Goal: Transaction & Acquisition: Purchase product/service

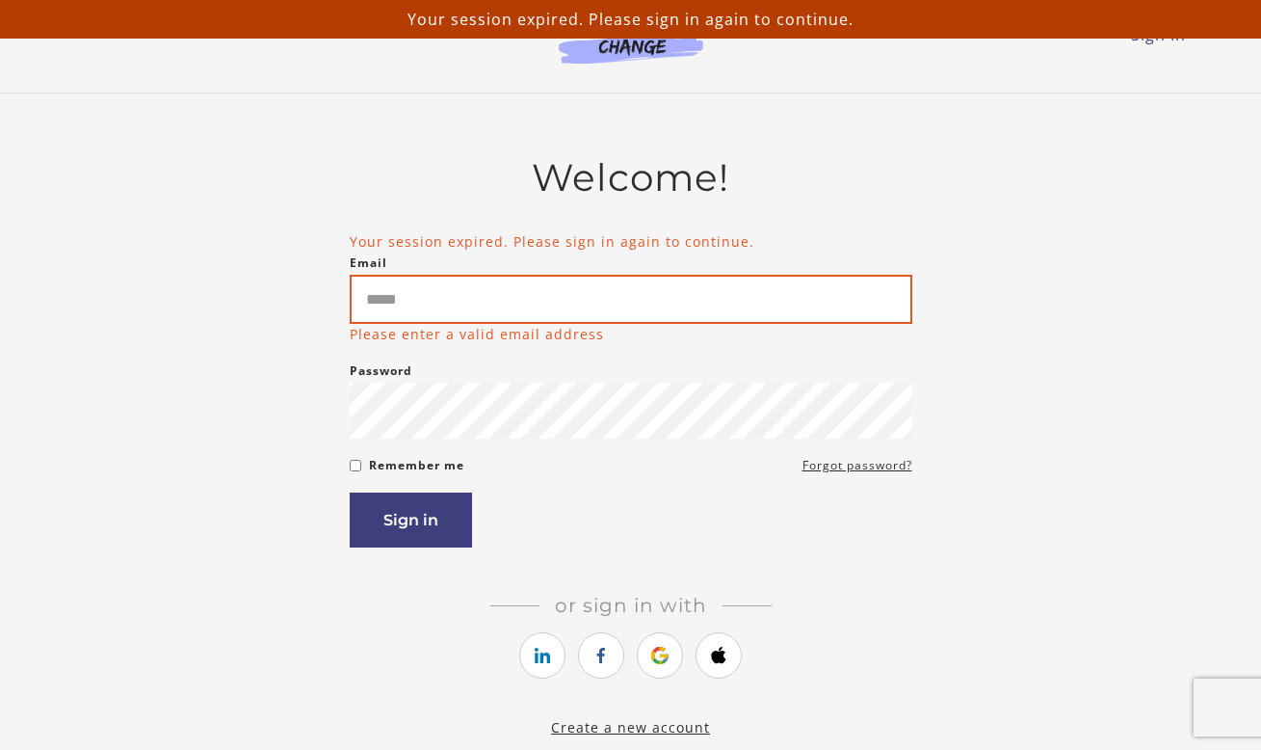
click at [650, 301] on input "Email" at bounding box center [631, 299] width 563 height 49
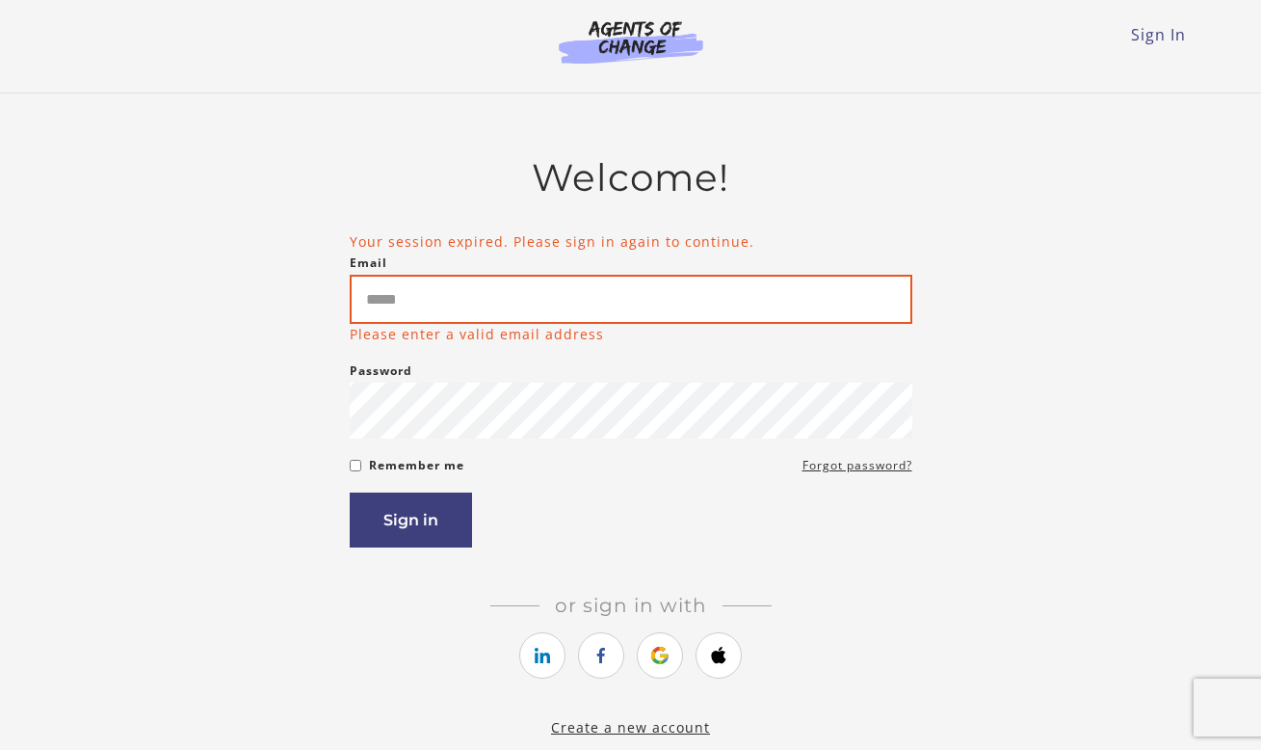
type input "**********"
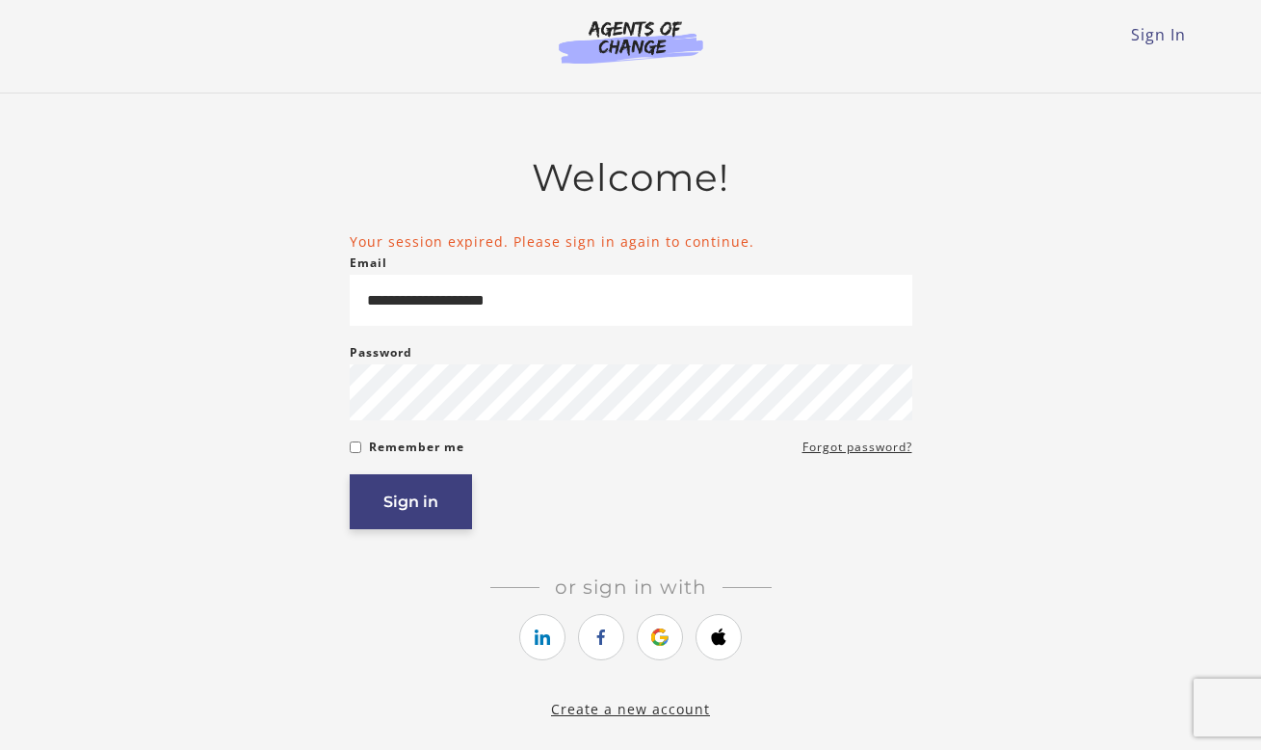
click at [433, 499] on button "Sign in" at bounding box center [411, 501] width 122 height 55
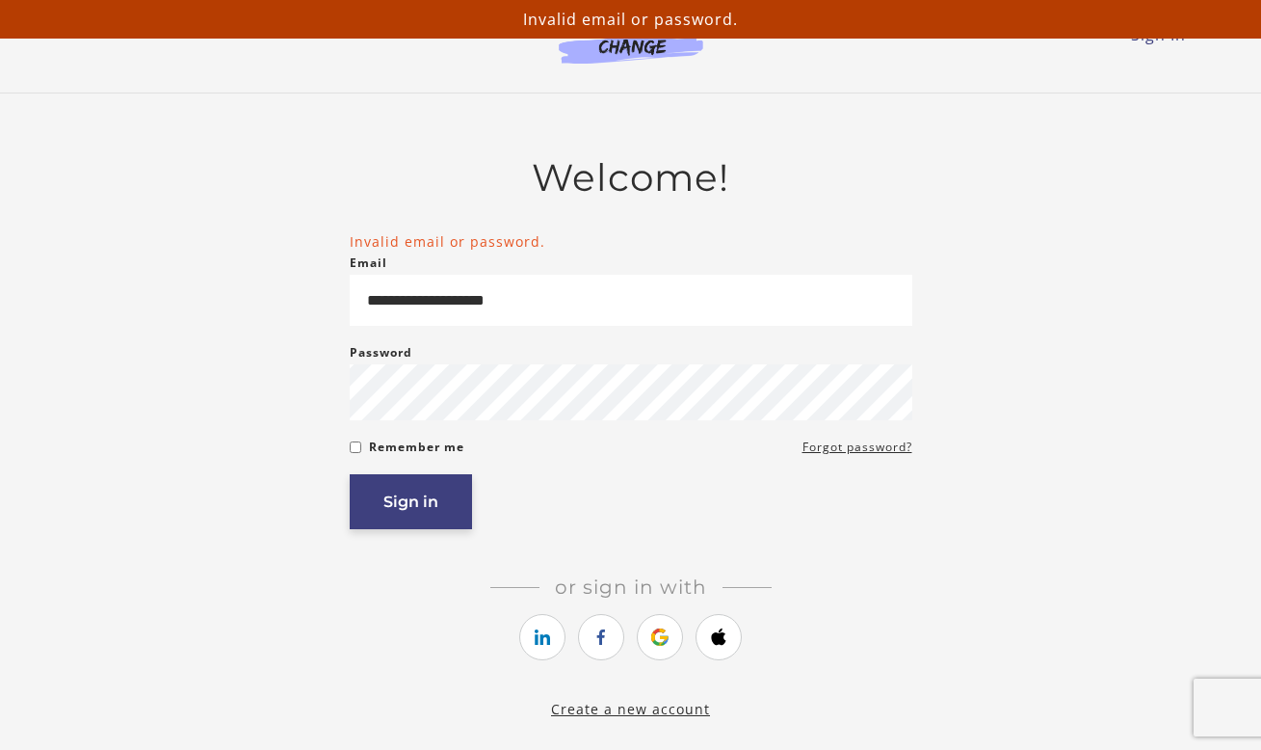
click at [436, 491] on button "Sign in" at bounding box center [411, 501] width 122 height 55
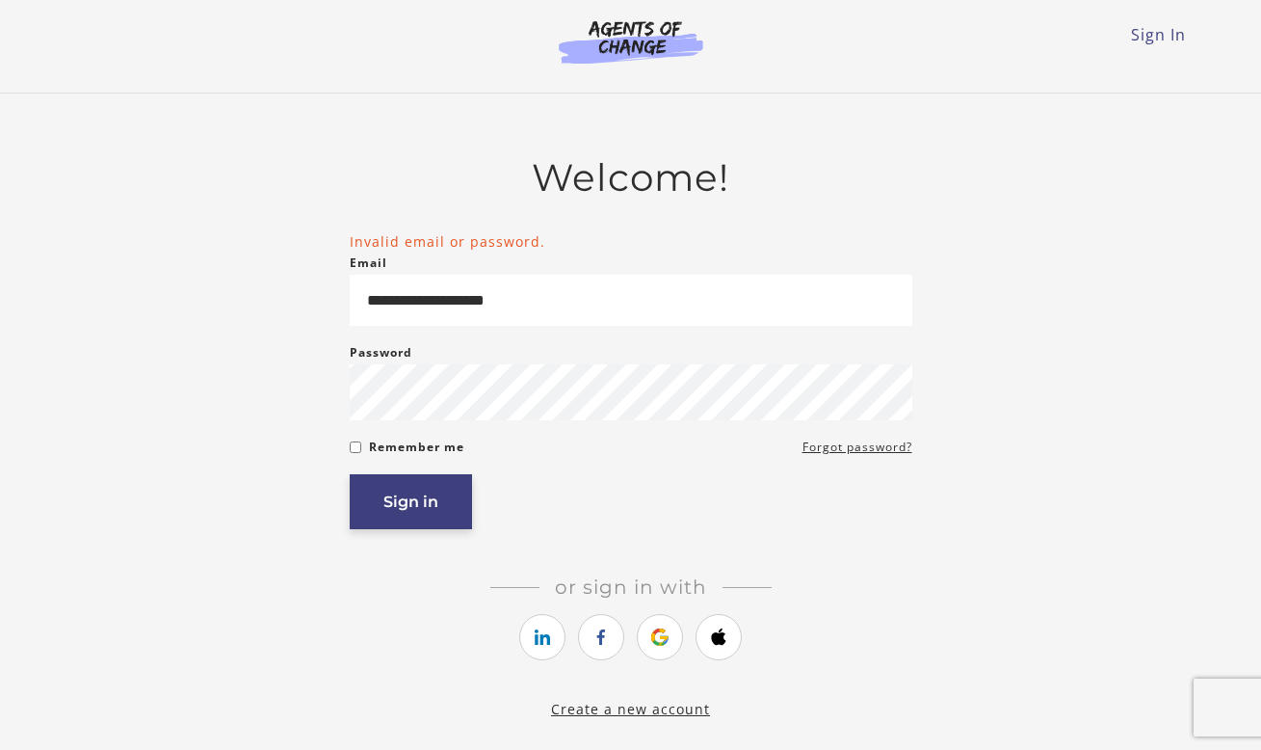
click at [404, 496] on button "Sign in" at bounding box center [411, 501] width 122 height 55
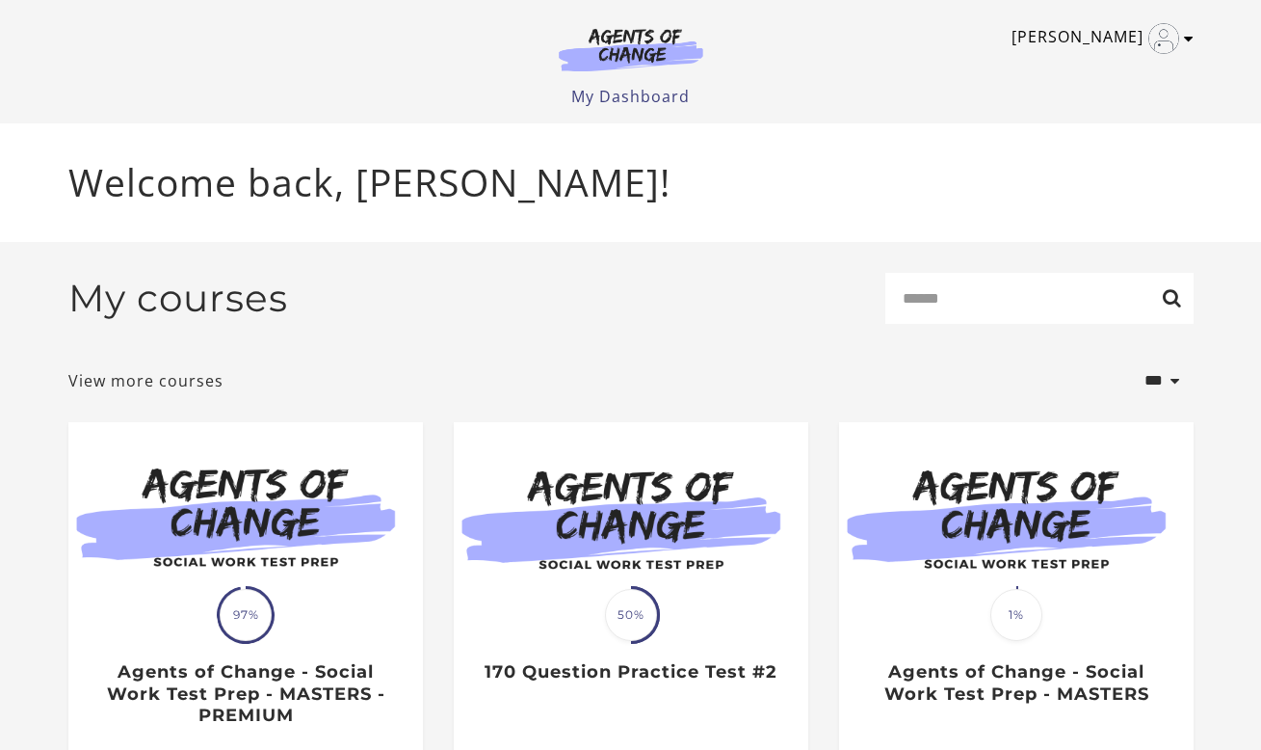
click at [1192, 36] on icon "Toggle menu" at bounding box center [1189, 38] width 10 height 15
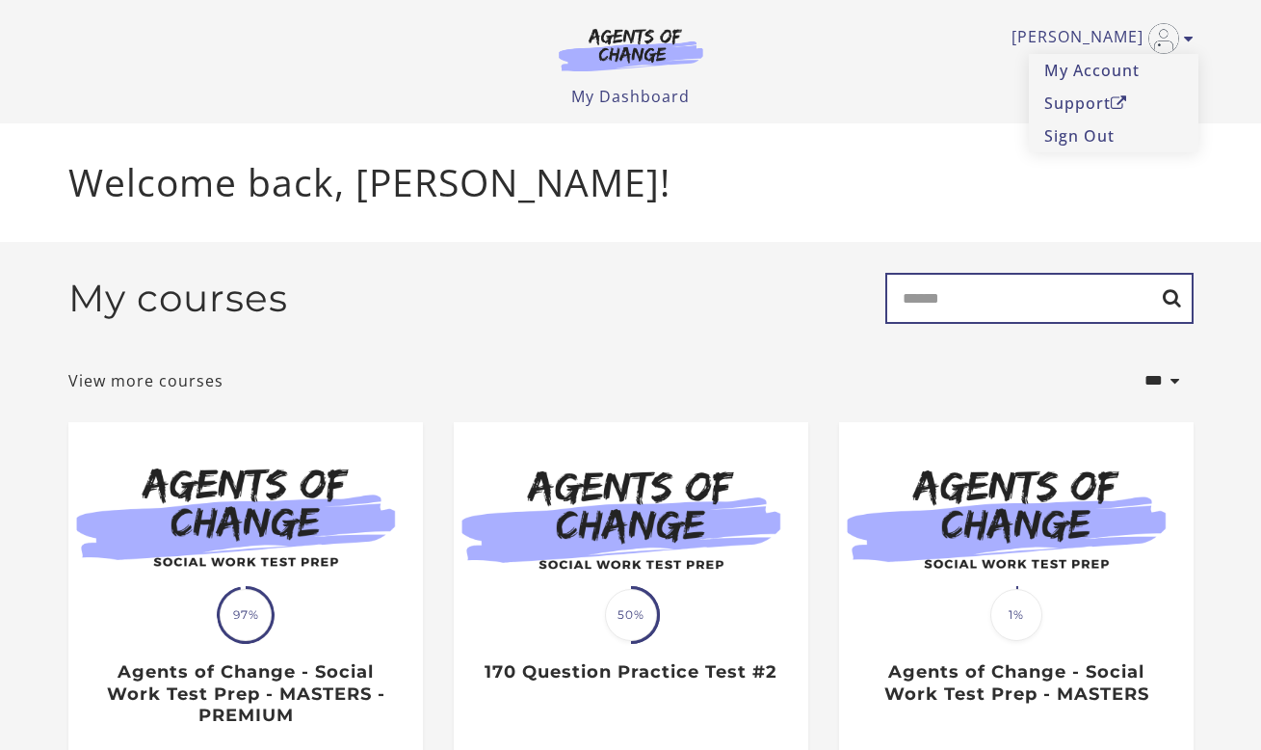
click at [965, 310] on input "Search" at bounding box center [1040, 298] width 308 height 51
type input "***"
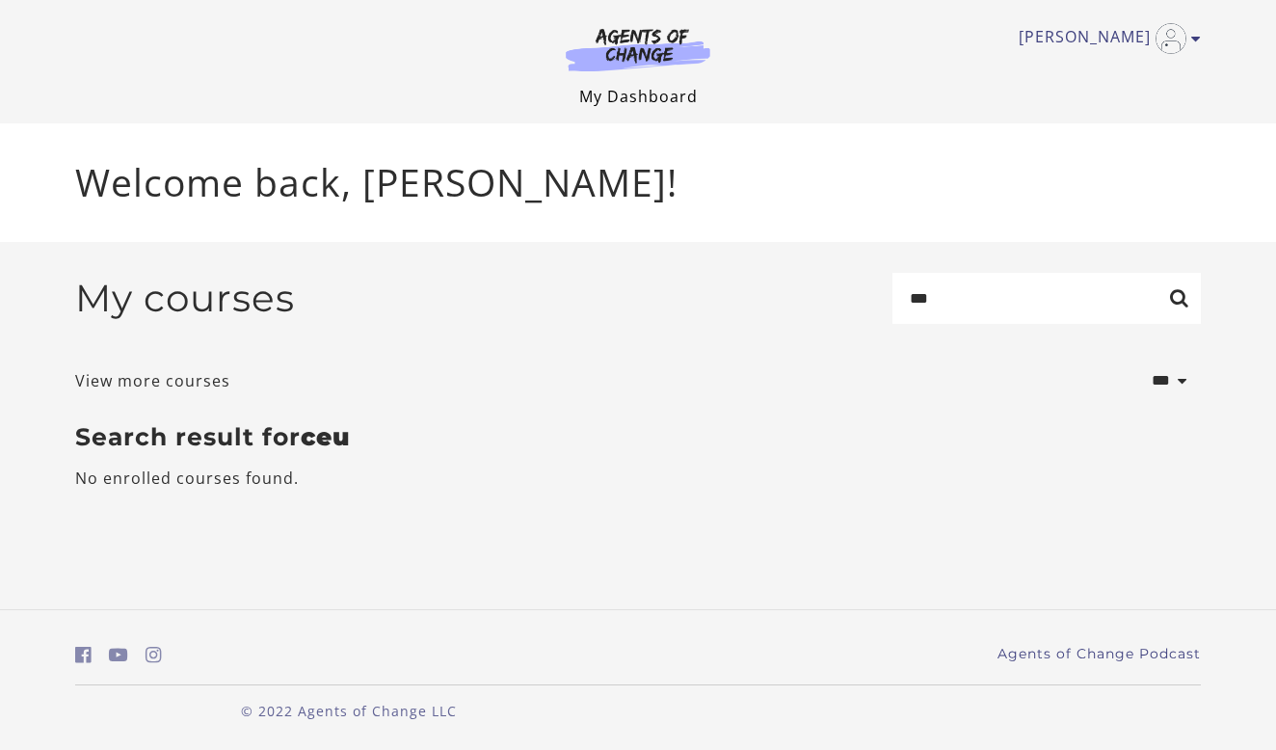
click at [691, 89] on link "My Dashboard" at bounding box center [638, 96] width 119 height 21
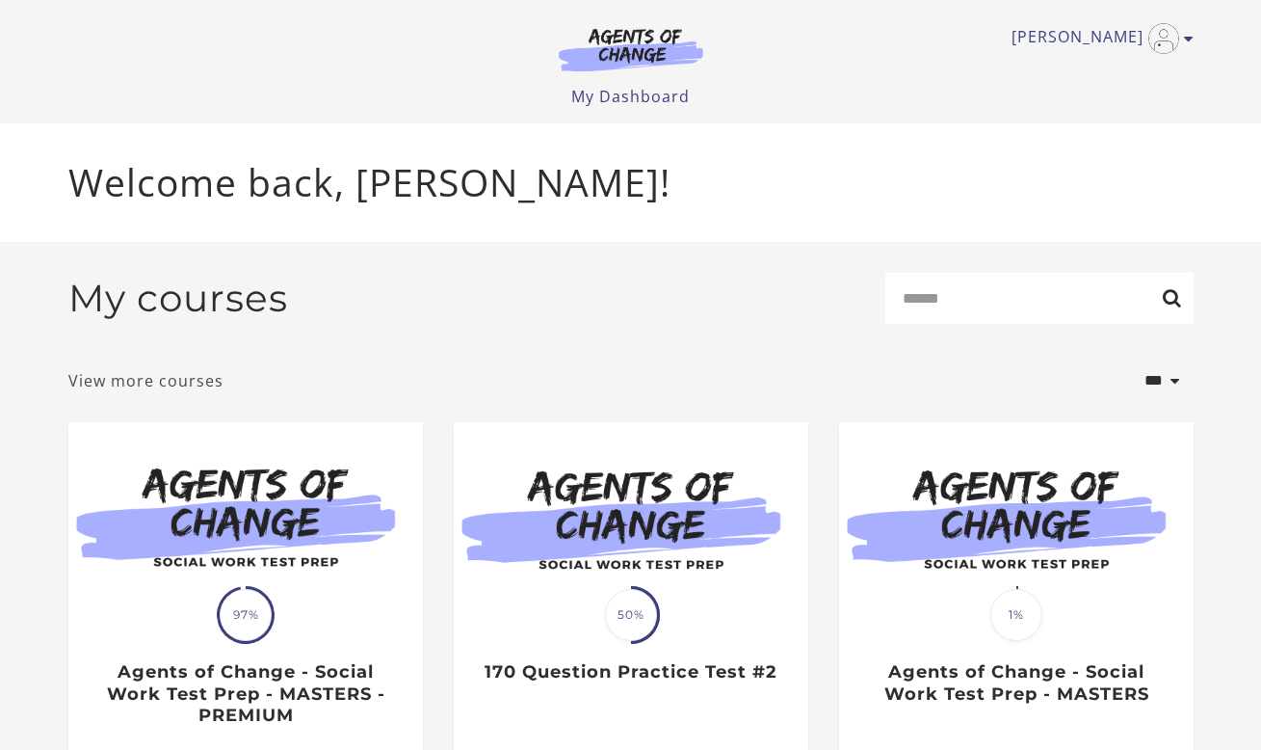
click at [174, 383] on link "View more courses" at bounding box center [145, 380] width 155 height 23
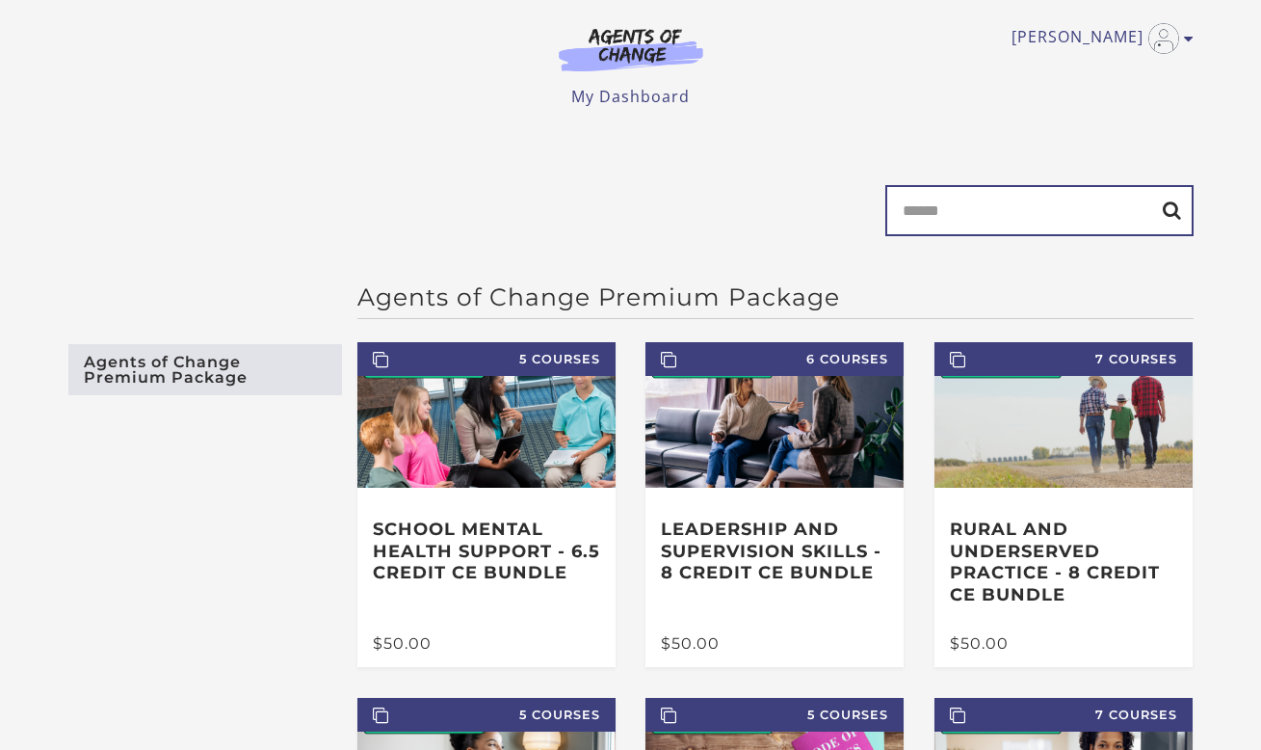
click at [1009, 226] on input "Search" at bounding box center [1040, 210] width 308 height 51
type input "***"
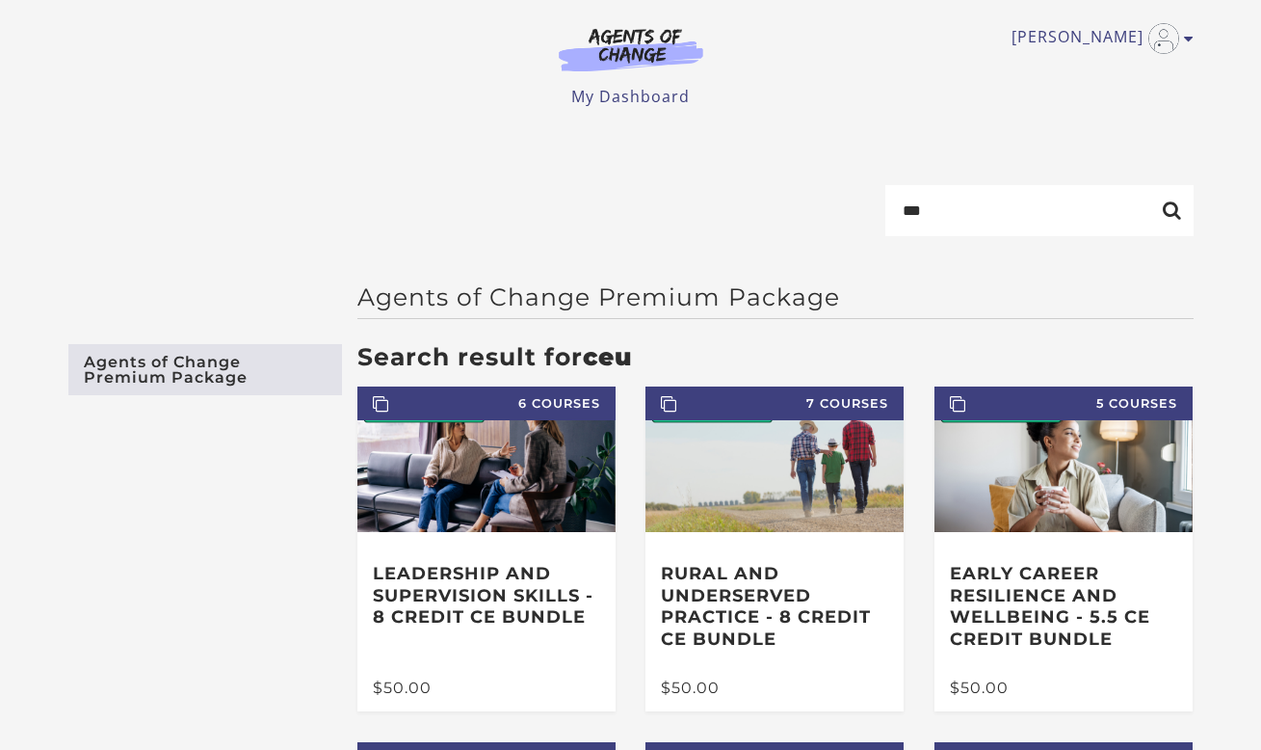
click at [249, 374] on link "Agents of Change Premium Package" at bounding box center [205, 369] width 274 height 51
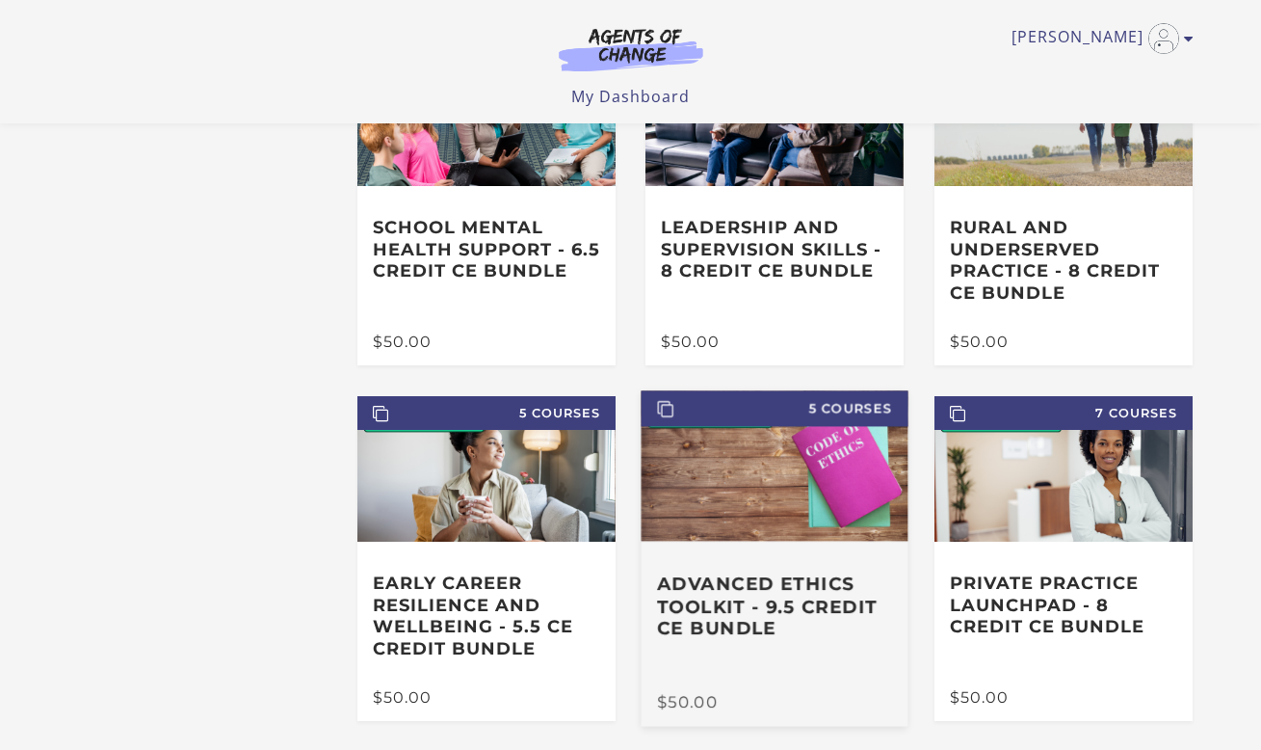
scroll to position [215, 0]
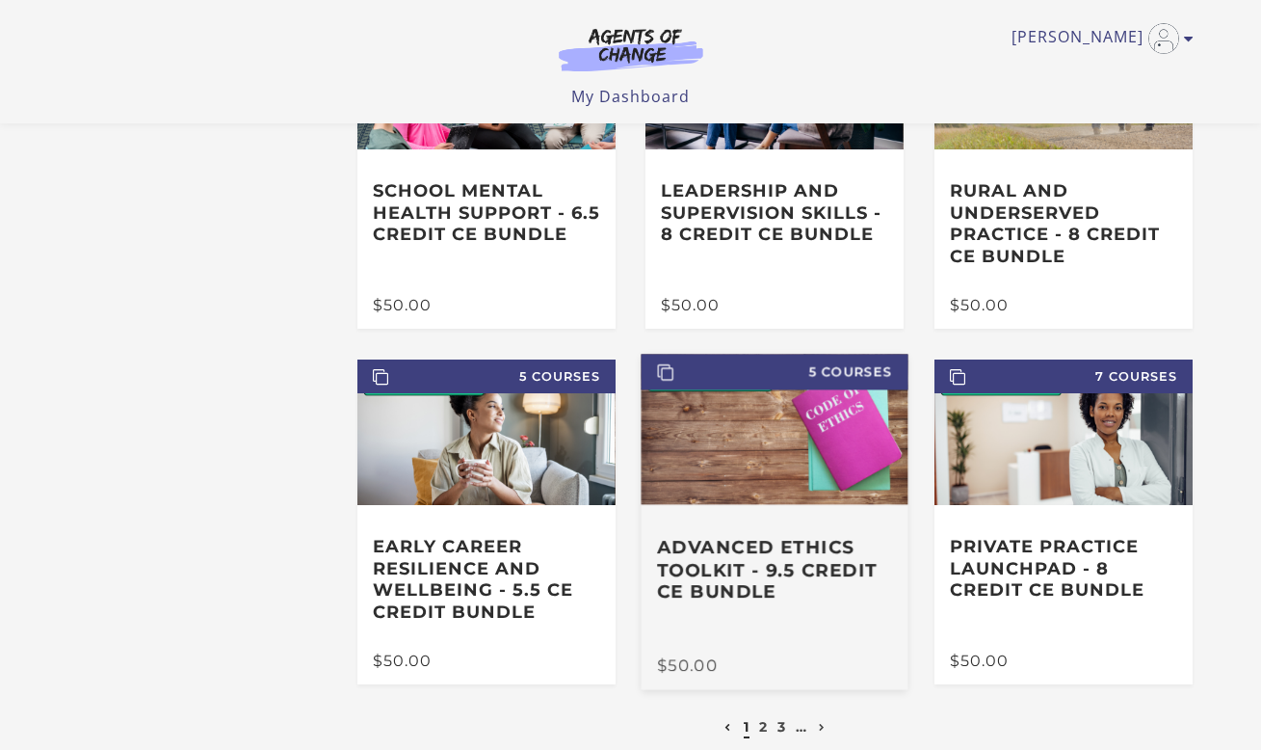
click at [796, 566] on h3 "Advanced Ethics Toolkit - 9.5 Credit CE Bundle" at bounding box center [775, 569] width 235 height 67
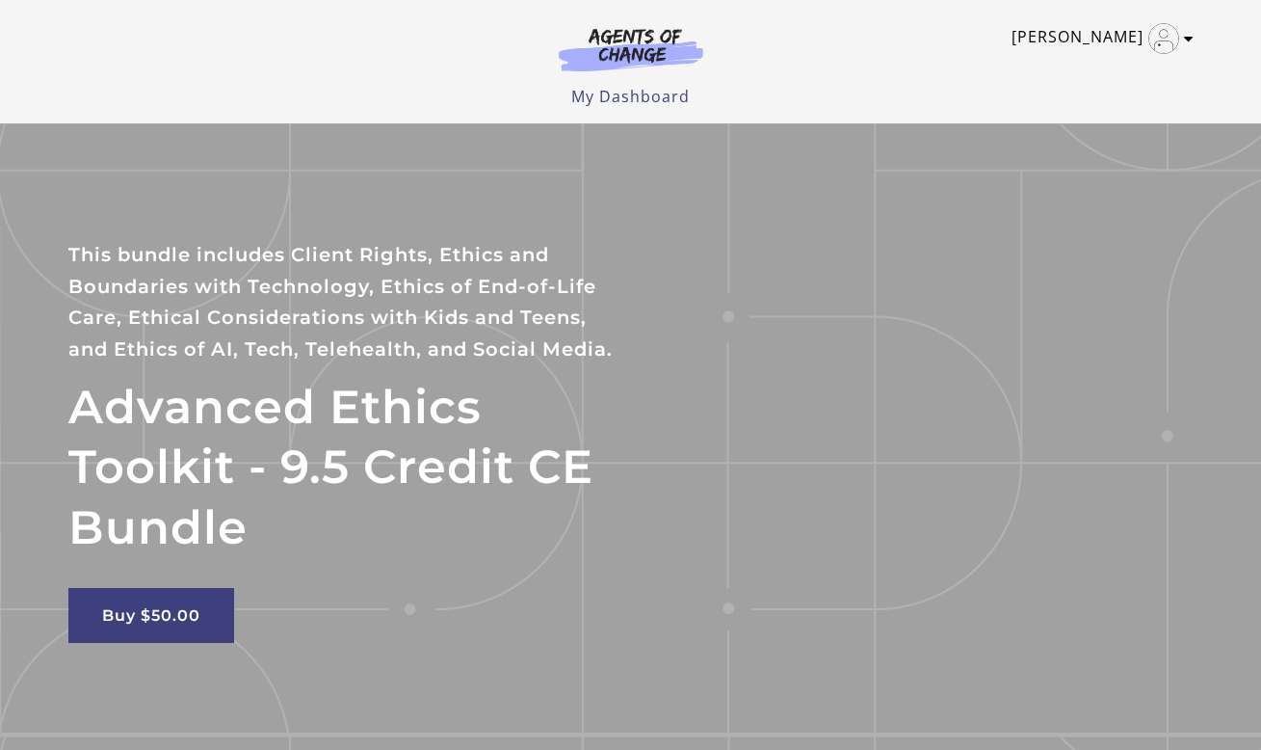
click at [1191, 36] on icon "Toggle menu" at bounding box center [1189, 38] width 10 height 15
click at [1099, 44] on link "[PERSON_NAME]" at bounding box center [1098, 38] width 172 height 31
click at [612, 35] on img at bounding box center [631, 49] width 185 height 44
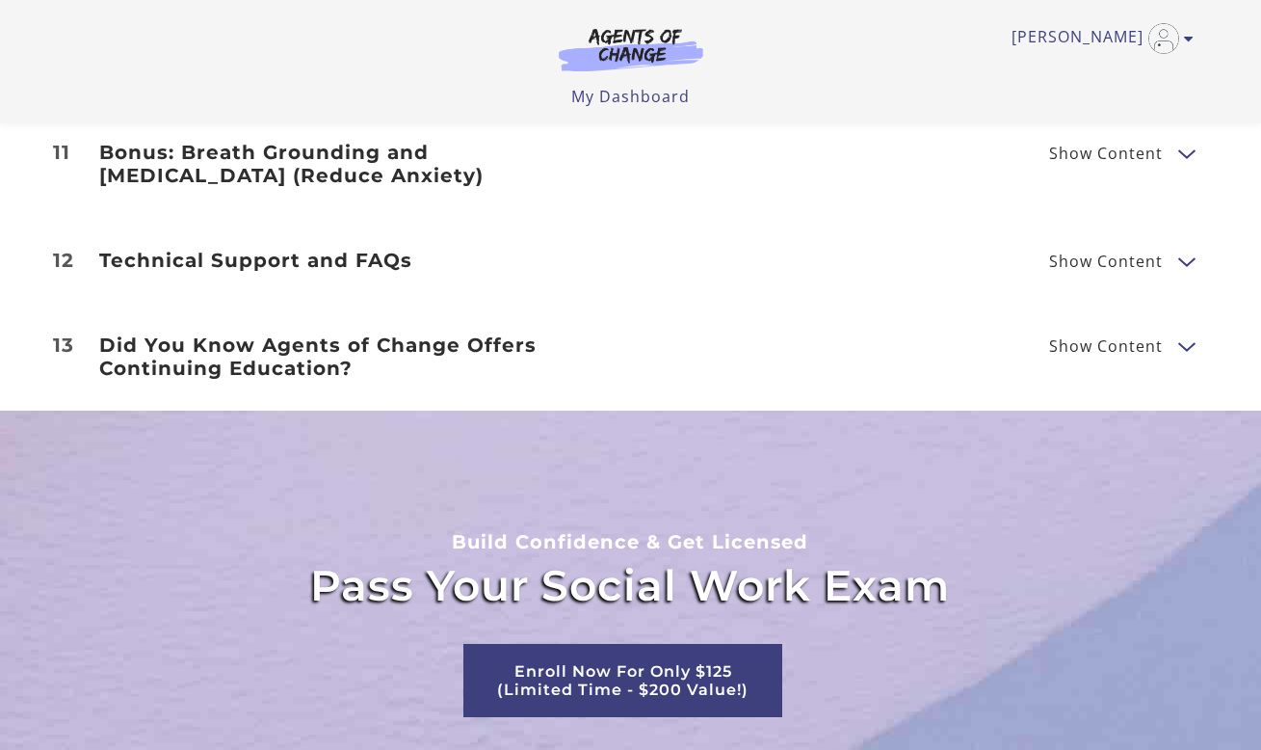
scroll to position [2392, 0]
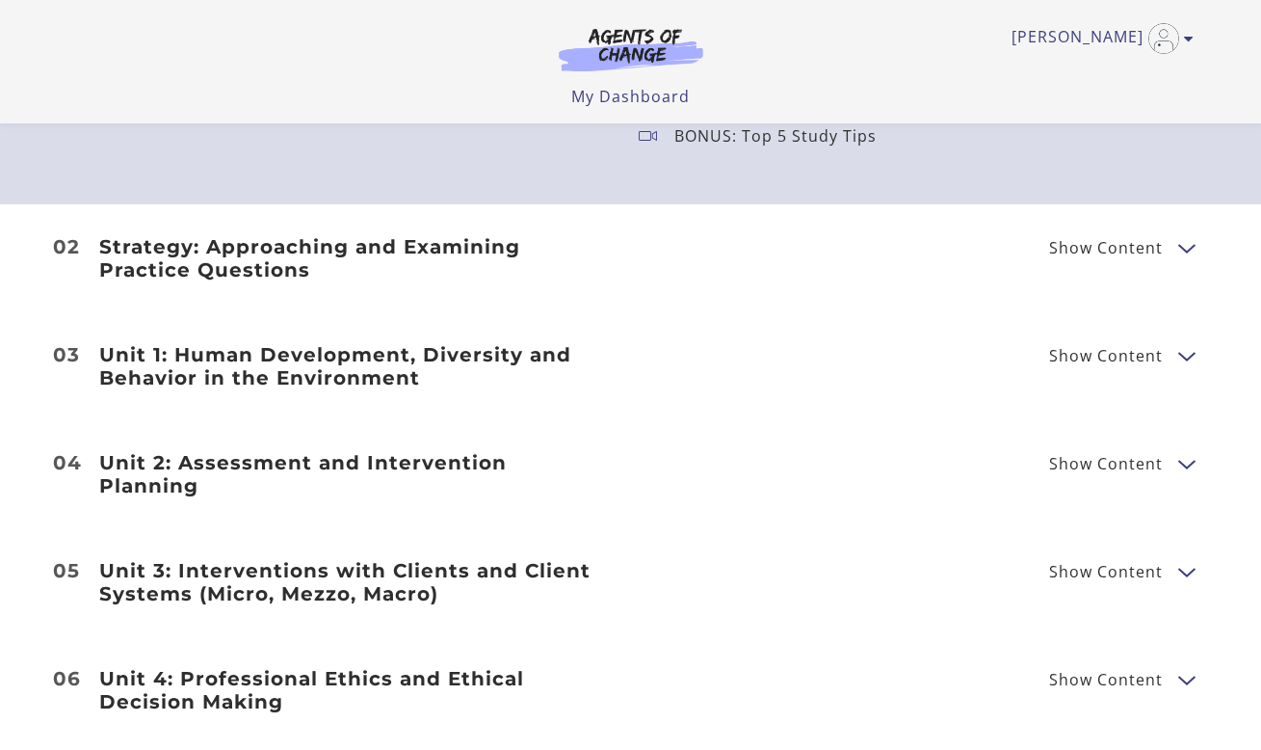
click at [632, 85] on li "My Dashboard" at bounding box center [630, 96] width 119 height 23
click at [634, 92] on link "My Dashboard" at bounding box center [630, 96] width 119 height 21
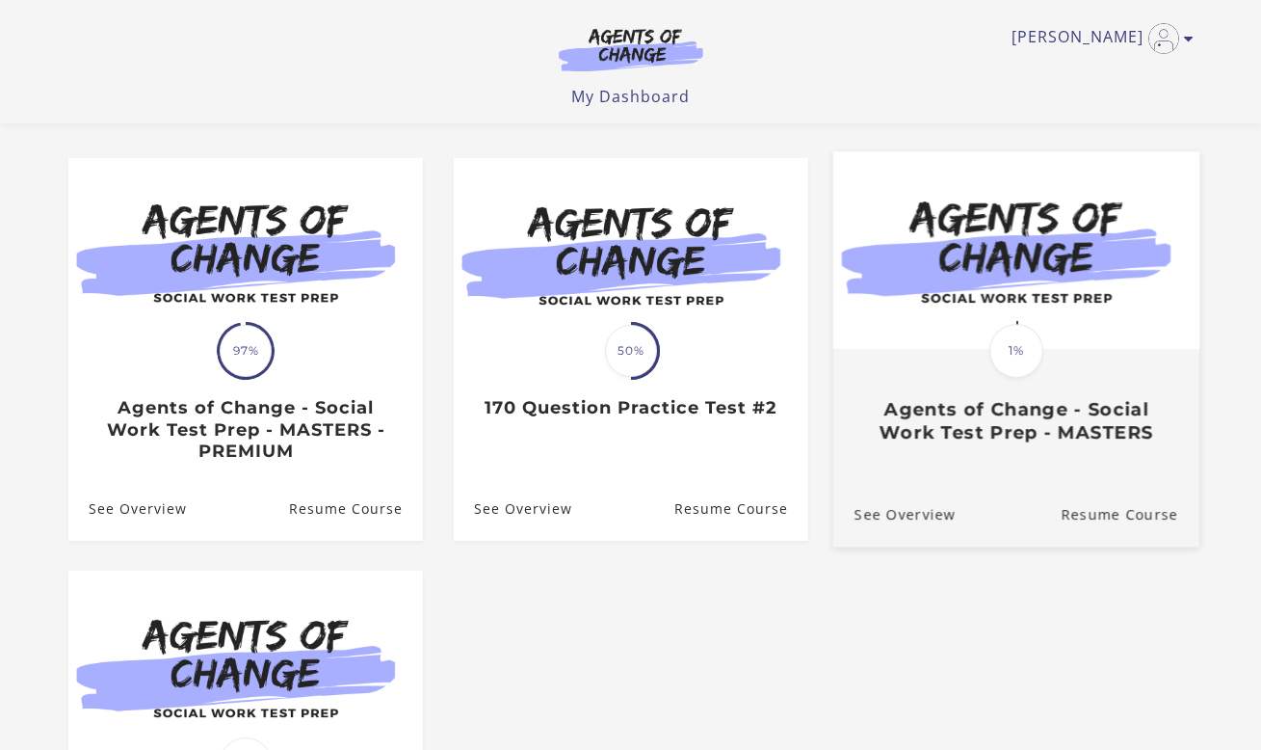
scroll to position [114, 0]
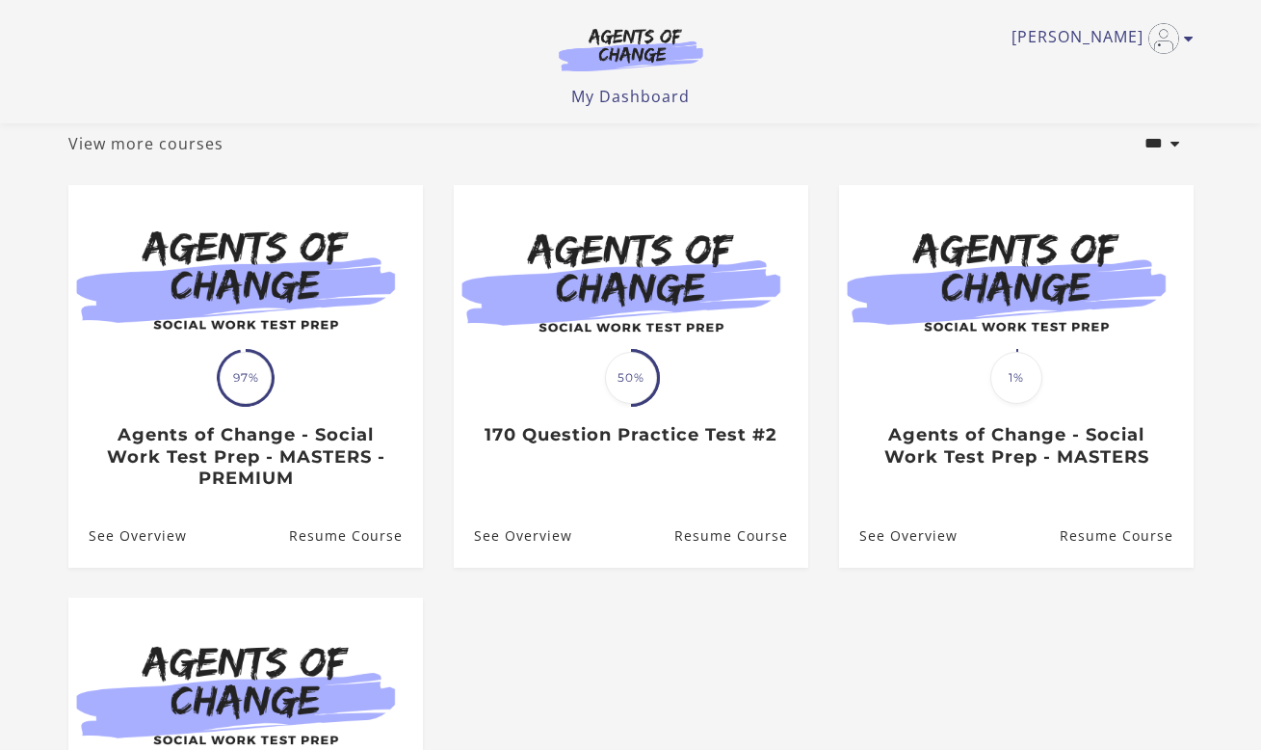
click at [149, 142] on link "View more courses" at bounding box center [145, 143] width 155 height 23
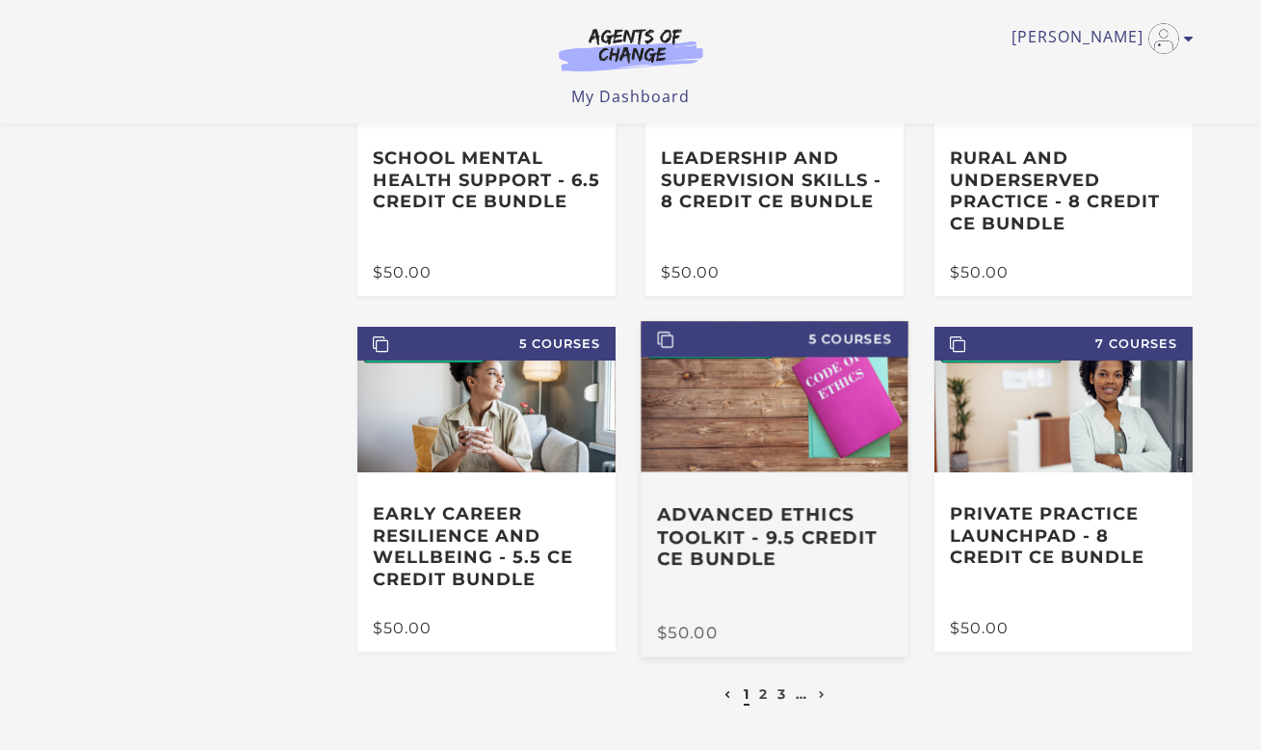
scroll to position [279, 0]
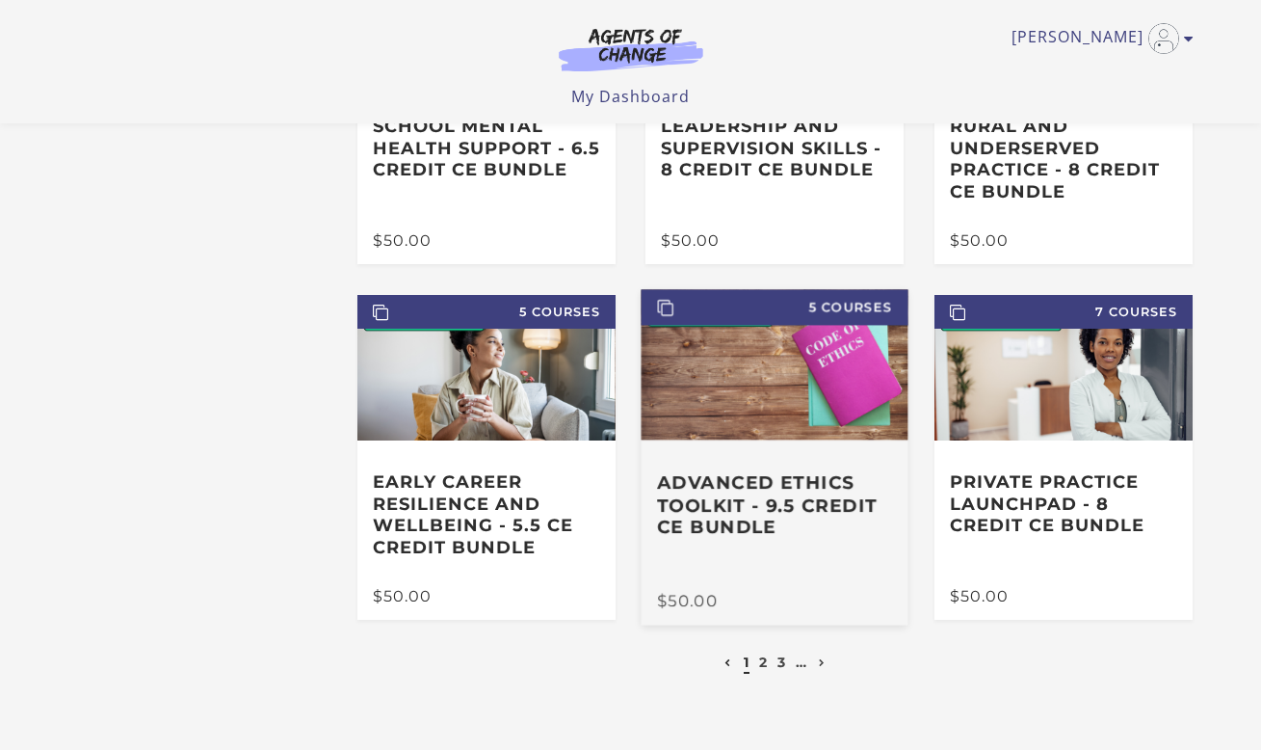
click at [788, 510] on h3 "Advanced Ethics Toolkit - 9.5 Credit CE Bundle" at bounding box center [775, 504] width 235 height 67
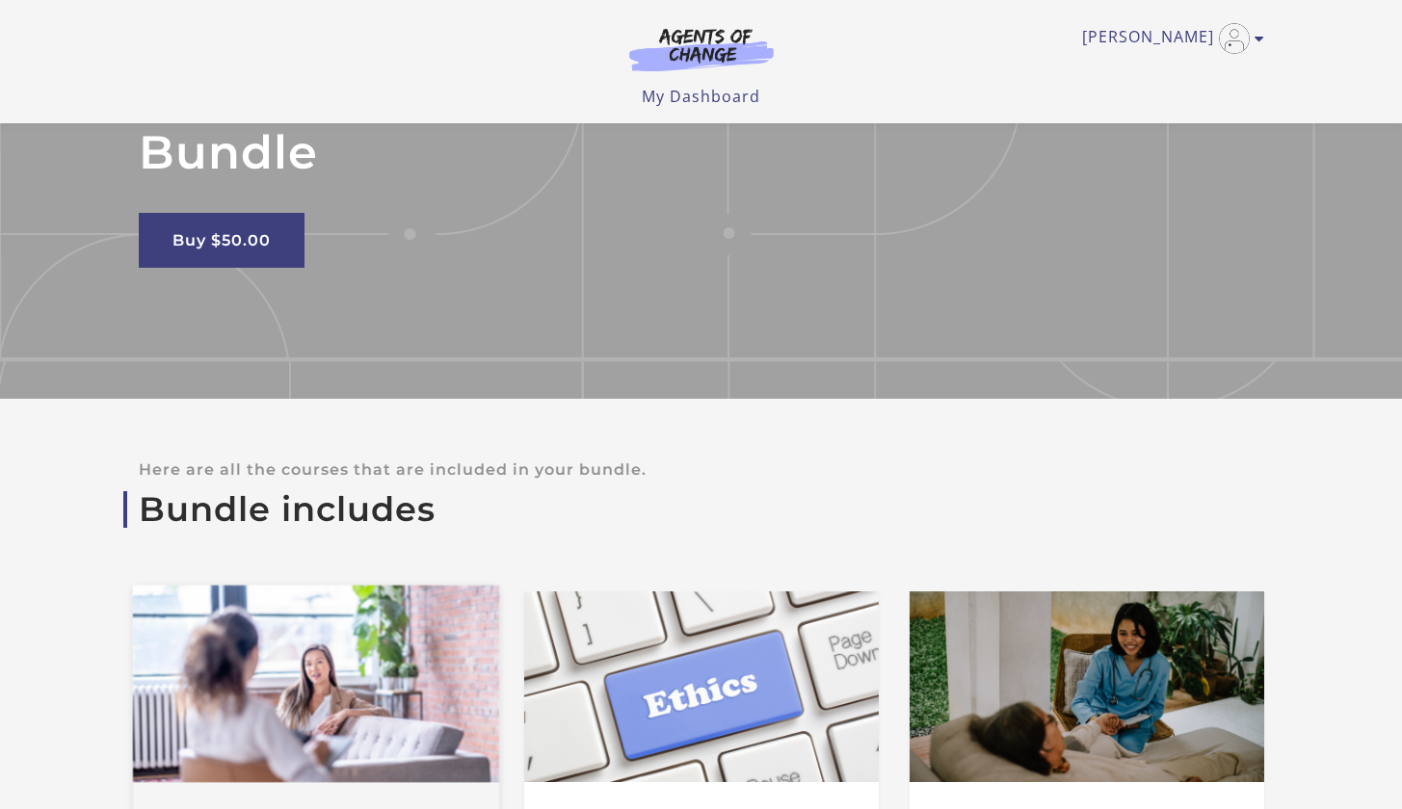
scroll to position [694, 0]
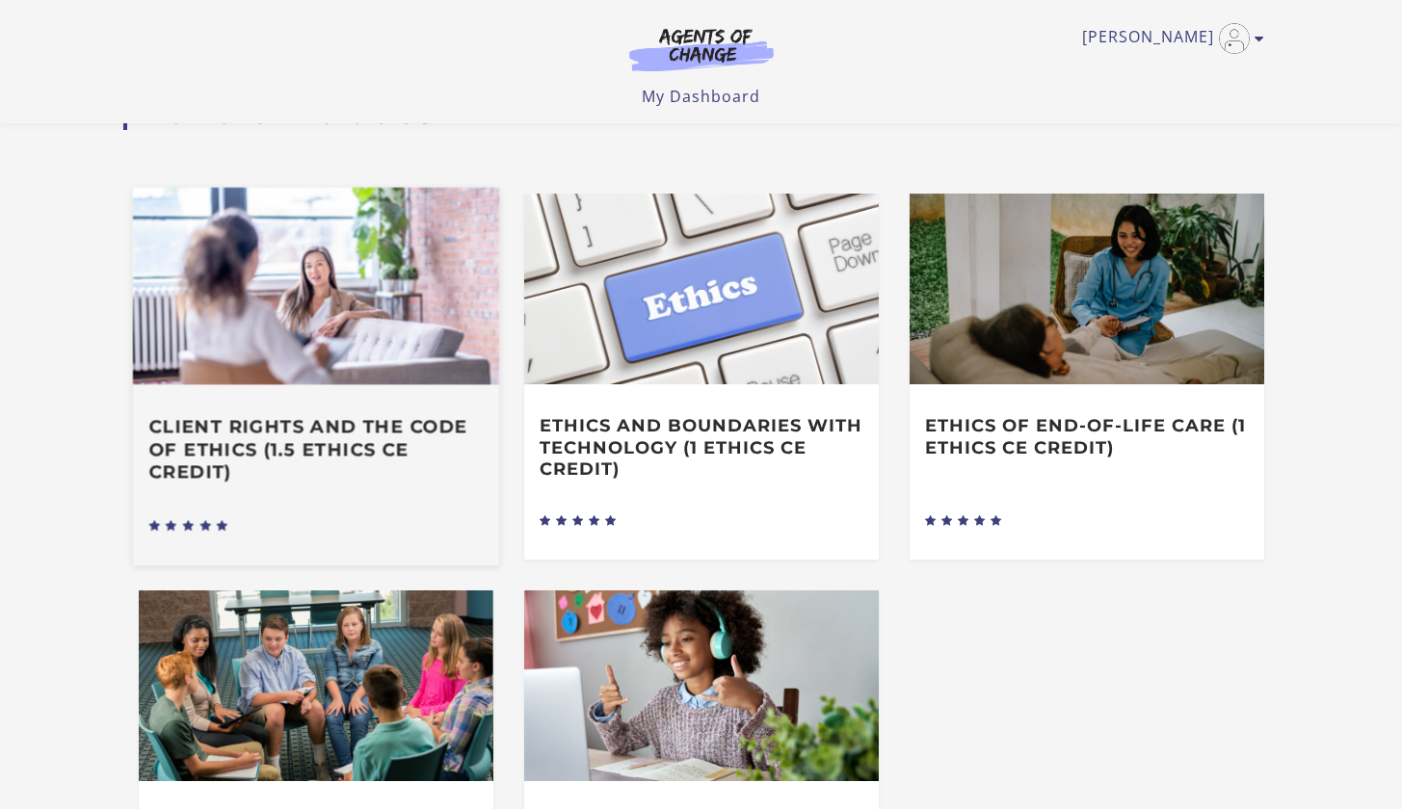
click at [262, 479] on div "Client Rights and the Code of Ethics (1.5 Ethics CE Credit)" at bounding box center [315, 449] width 366 height 131
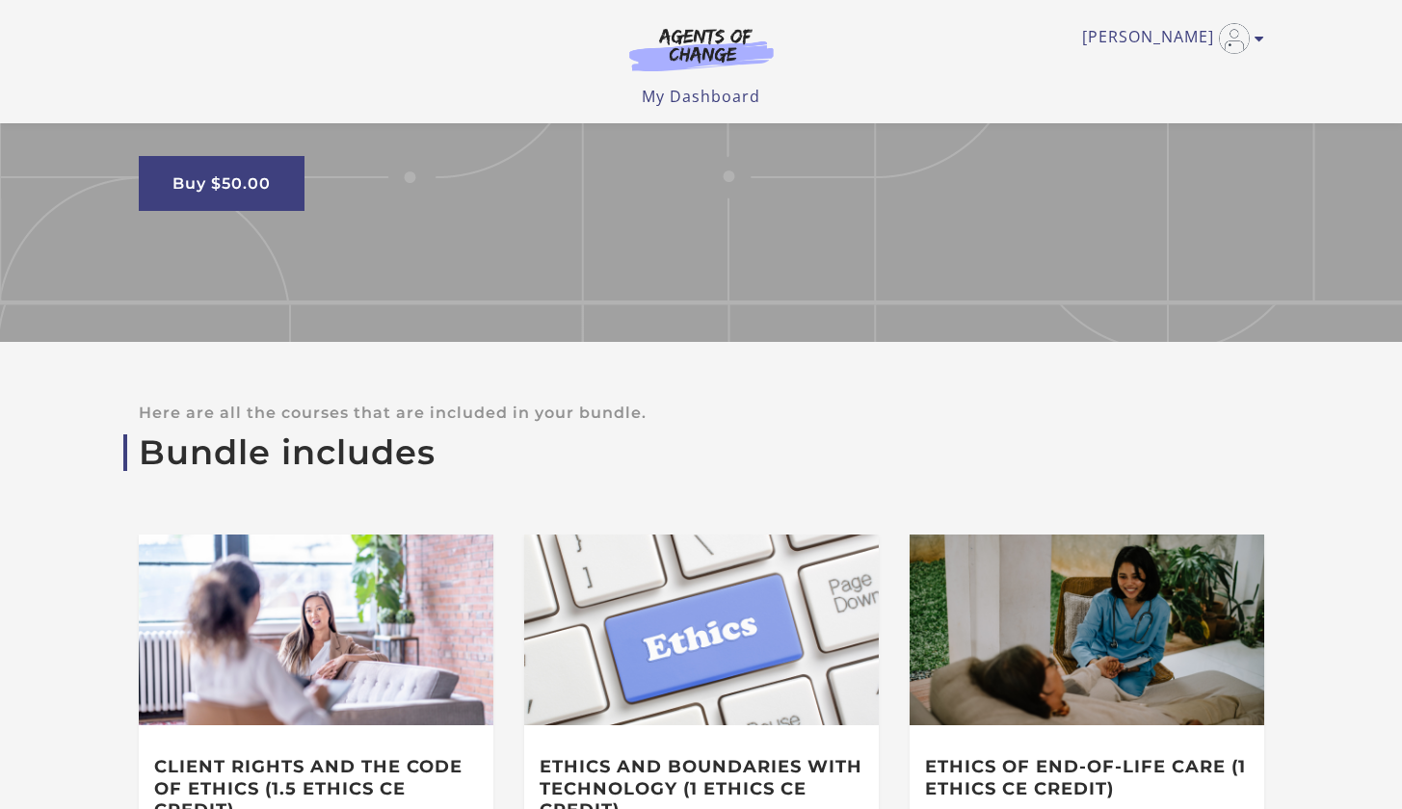
scroll to position [321, 0]
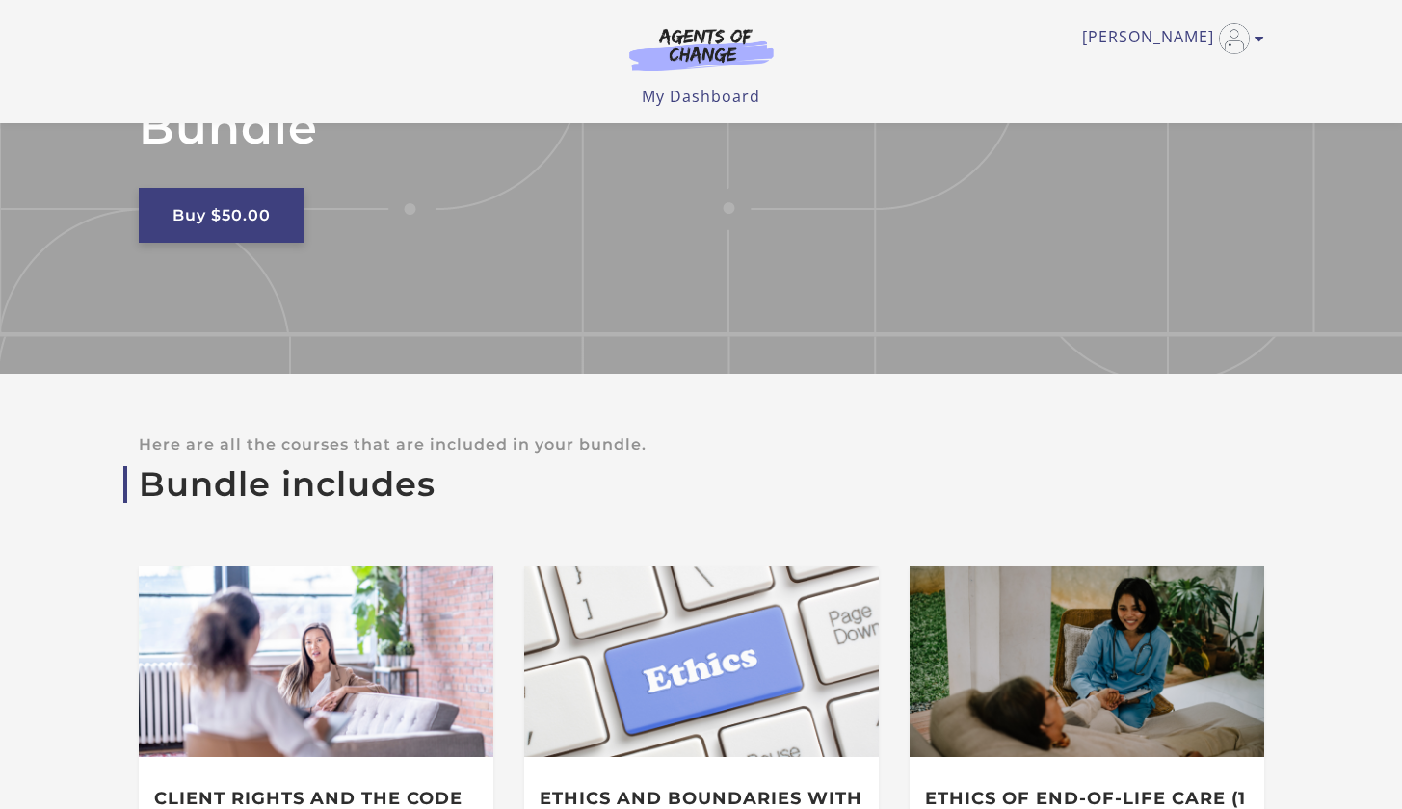
click at [210, 213] on link "Buy $50.00" at bounding box center [222, 215] width 166 height 55
